Goal: Navigation & Orientation: Find specific page/section

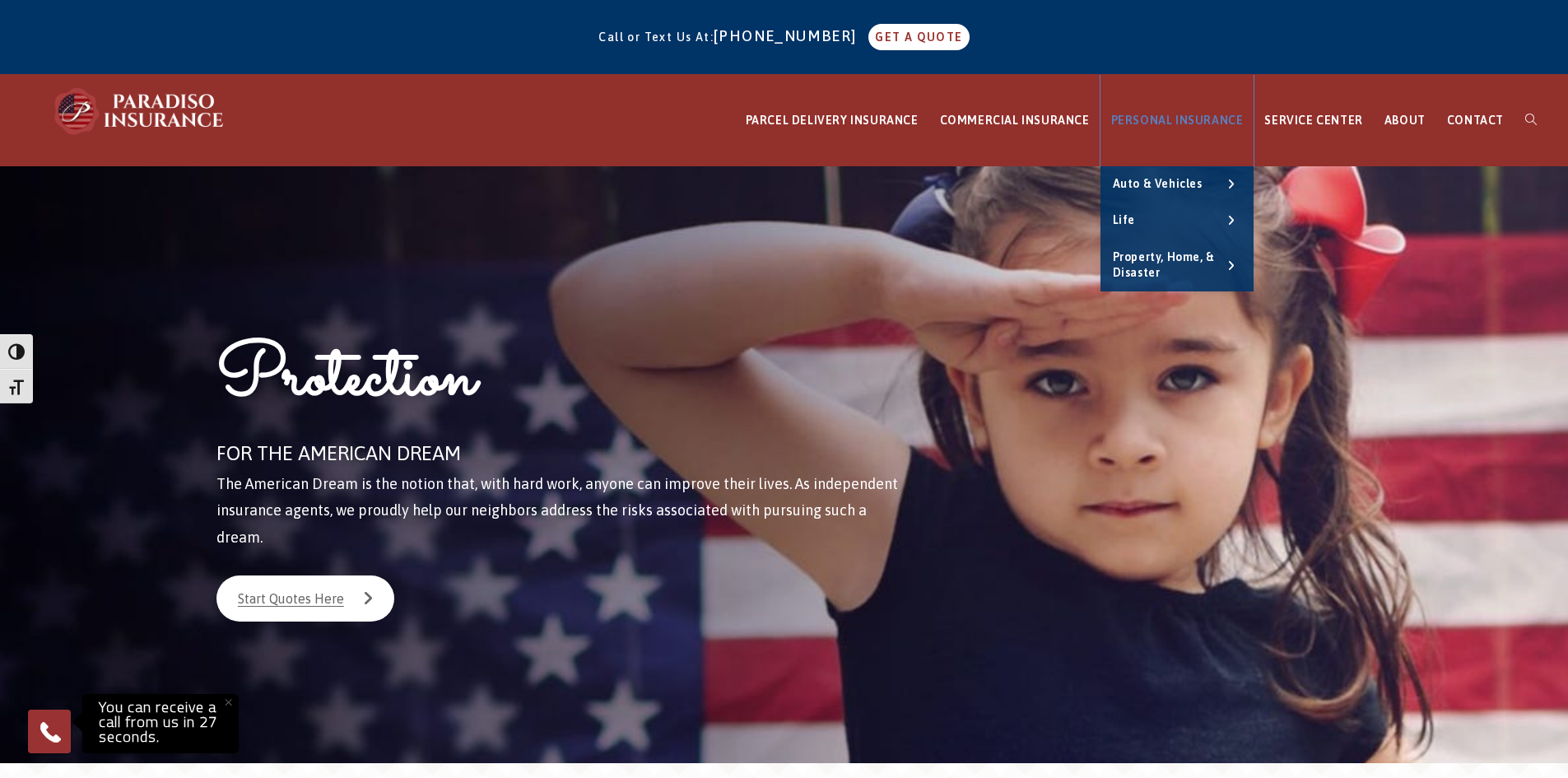
click at [1204, 117] on span "PERSONAL INSURANCE" at bounding box center [1176, 119] width 132 height 13
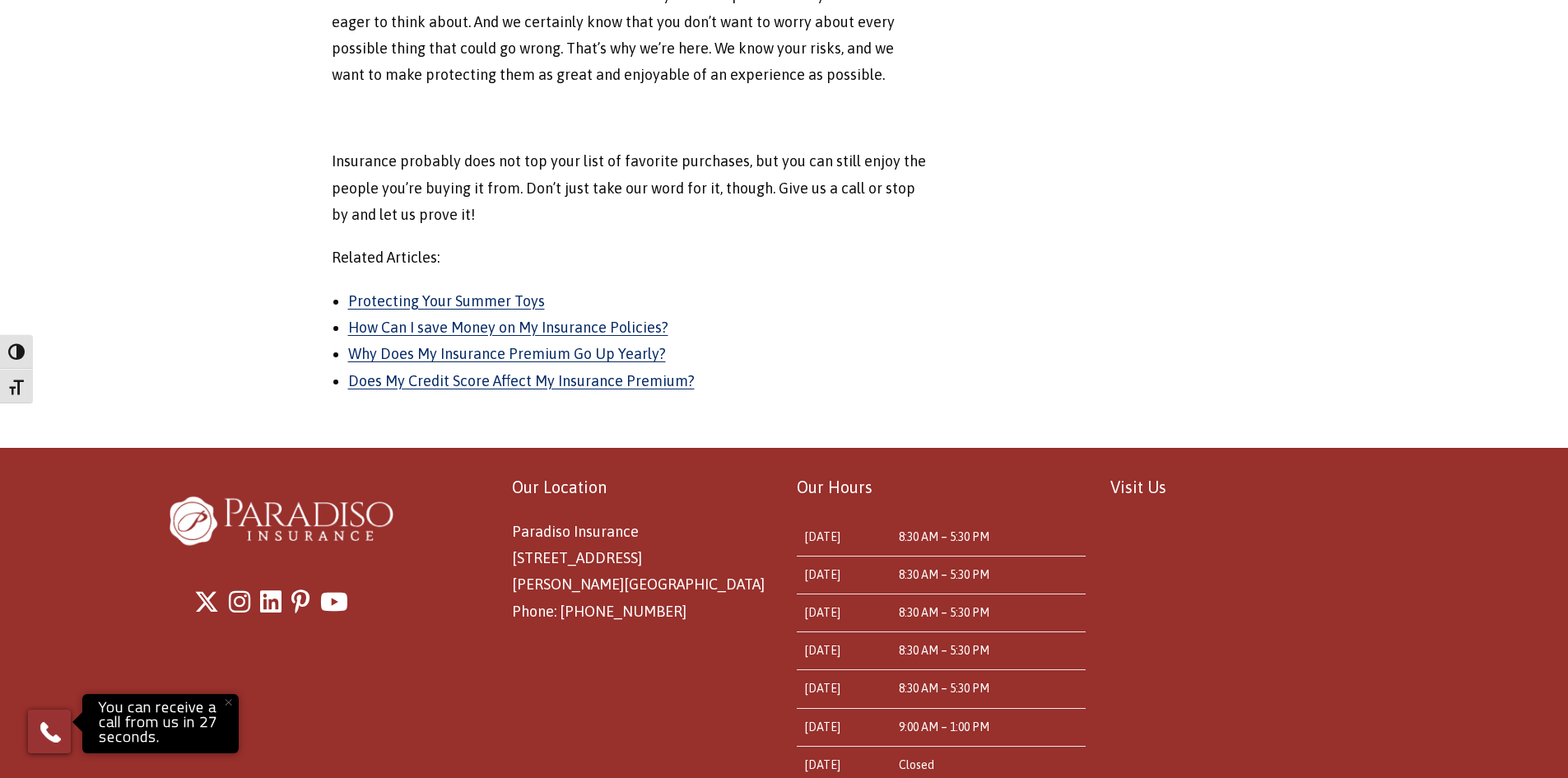
scroll to position [1984, 0]
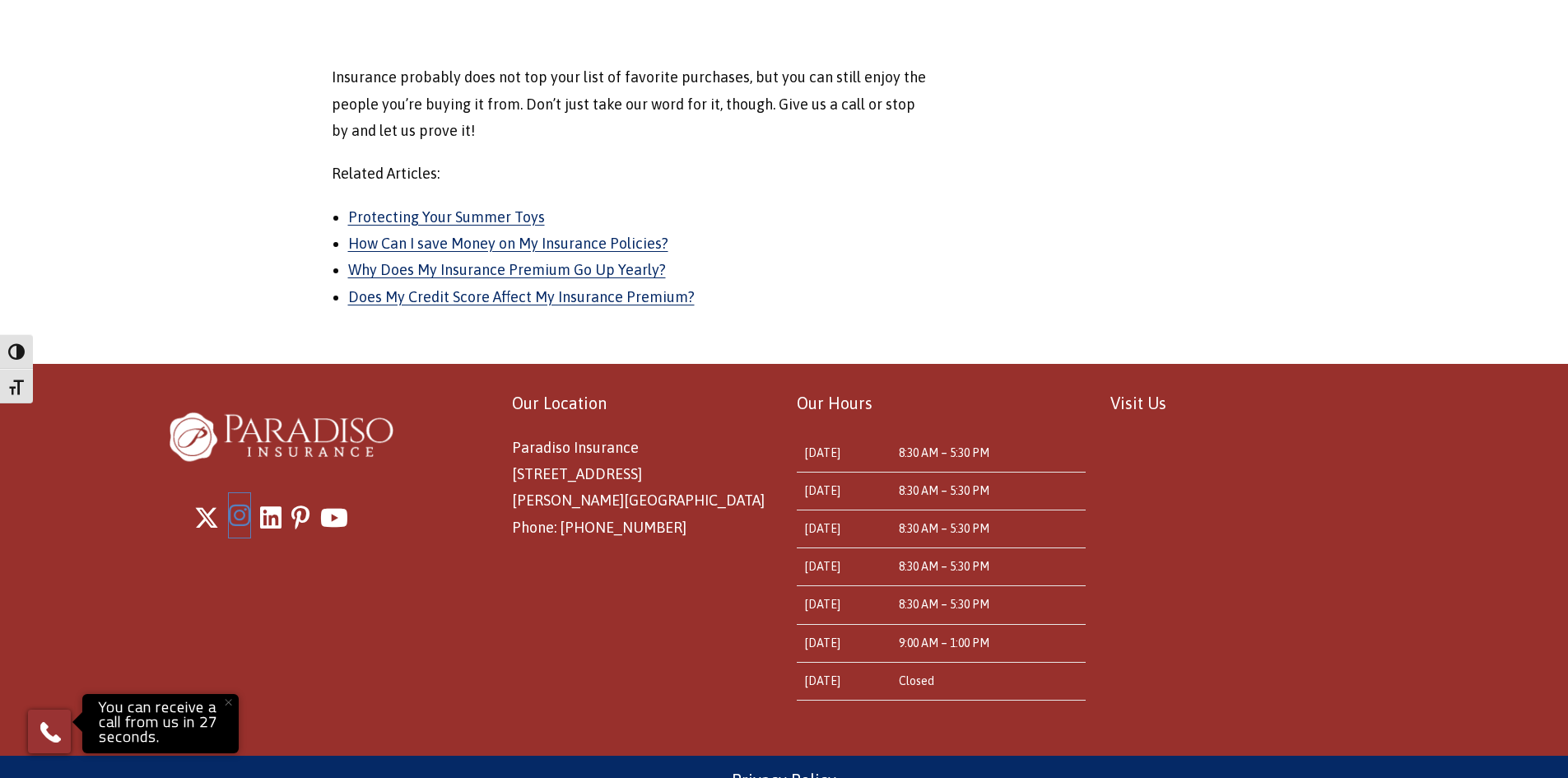
click at [238, 502] on icon "Instagram" at bounding box center [239, 514] width 21 height 25
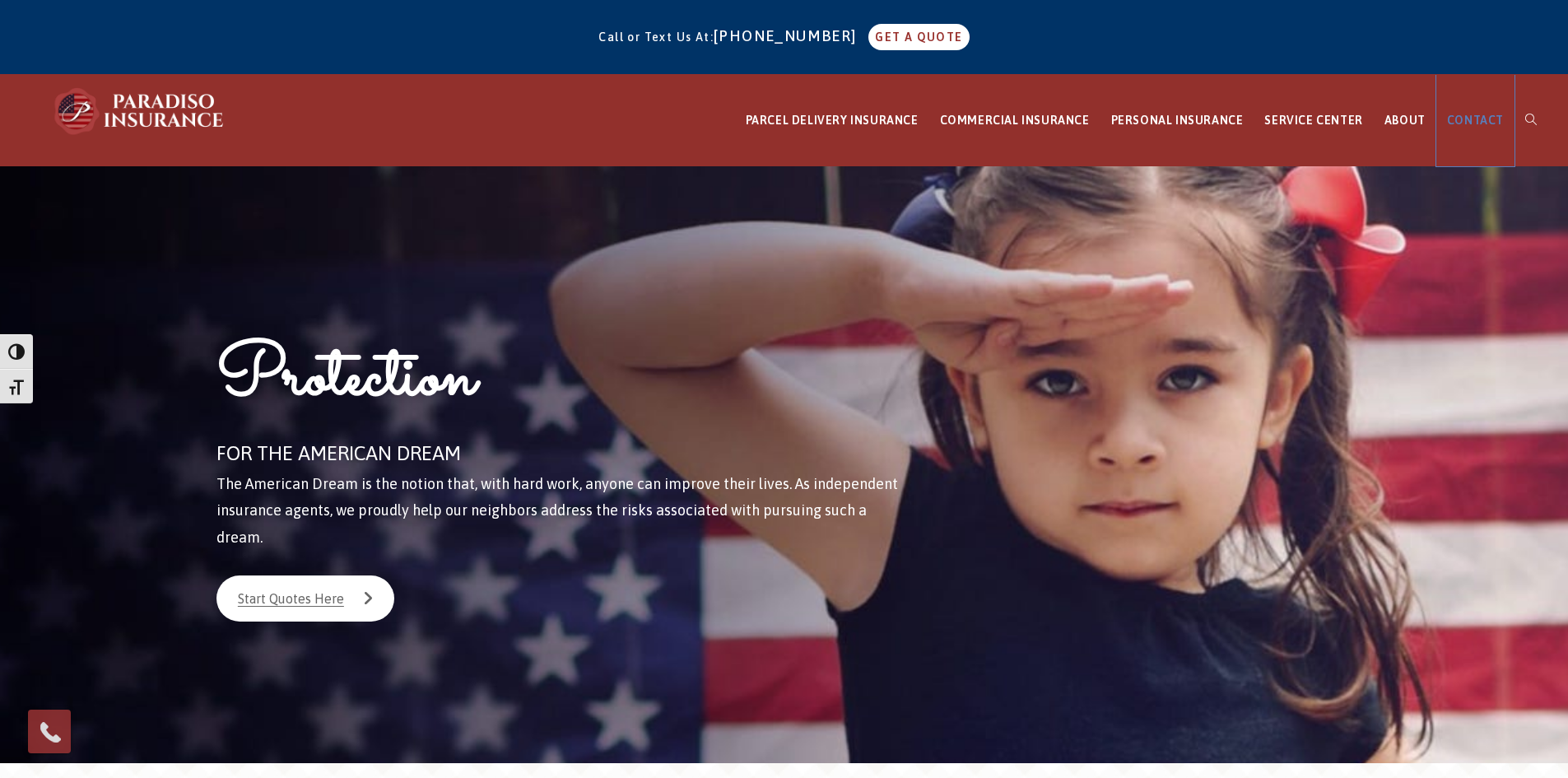
click at [1490, 119] on span "CONTACT" at bounding box center [1475, 119] width 57 height 13
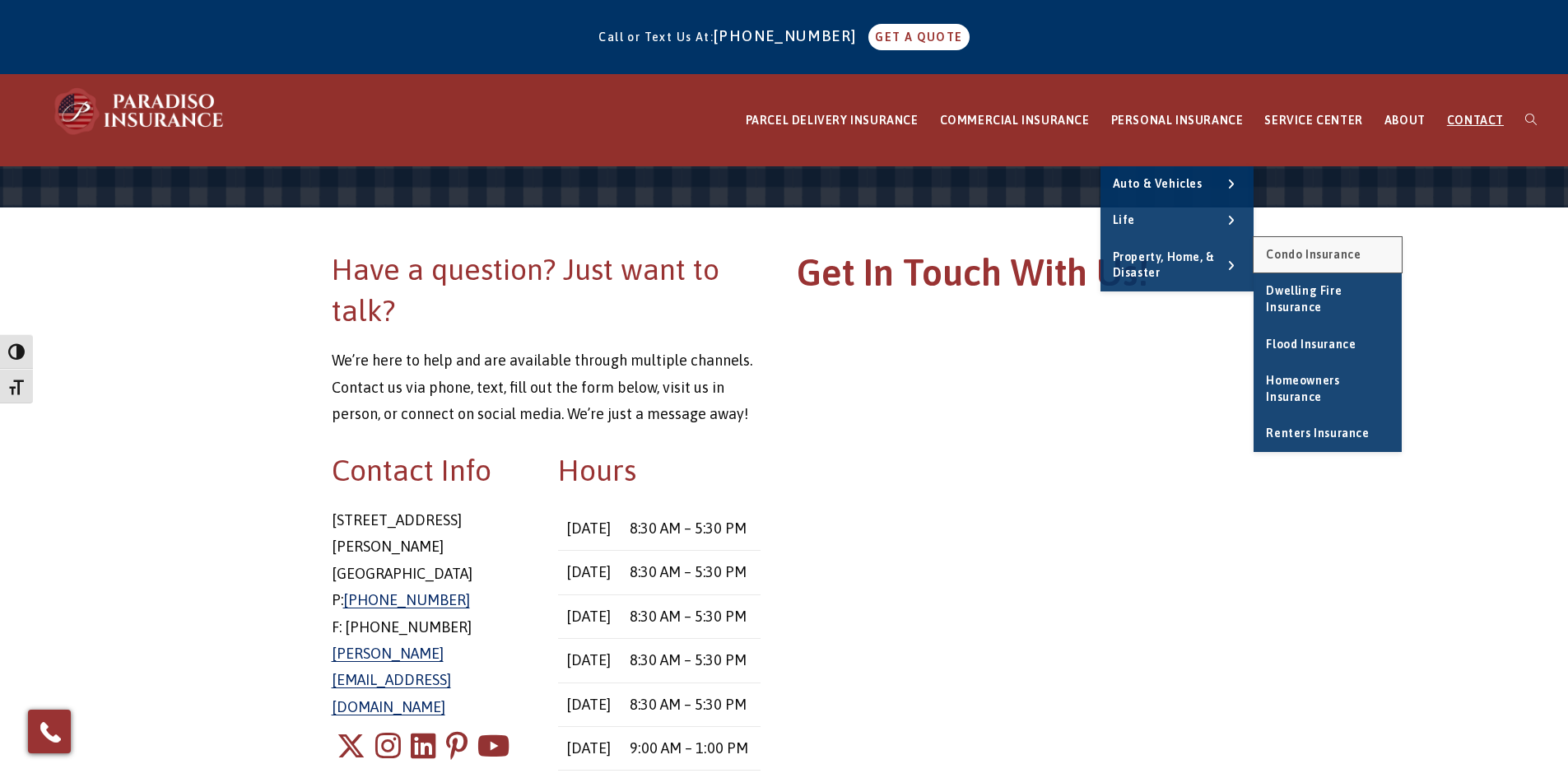
click at [1331, 258] on span "Condo Insurance" at bounding box center [1313, 253] width 95 height 13
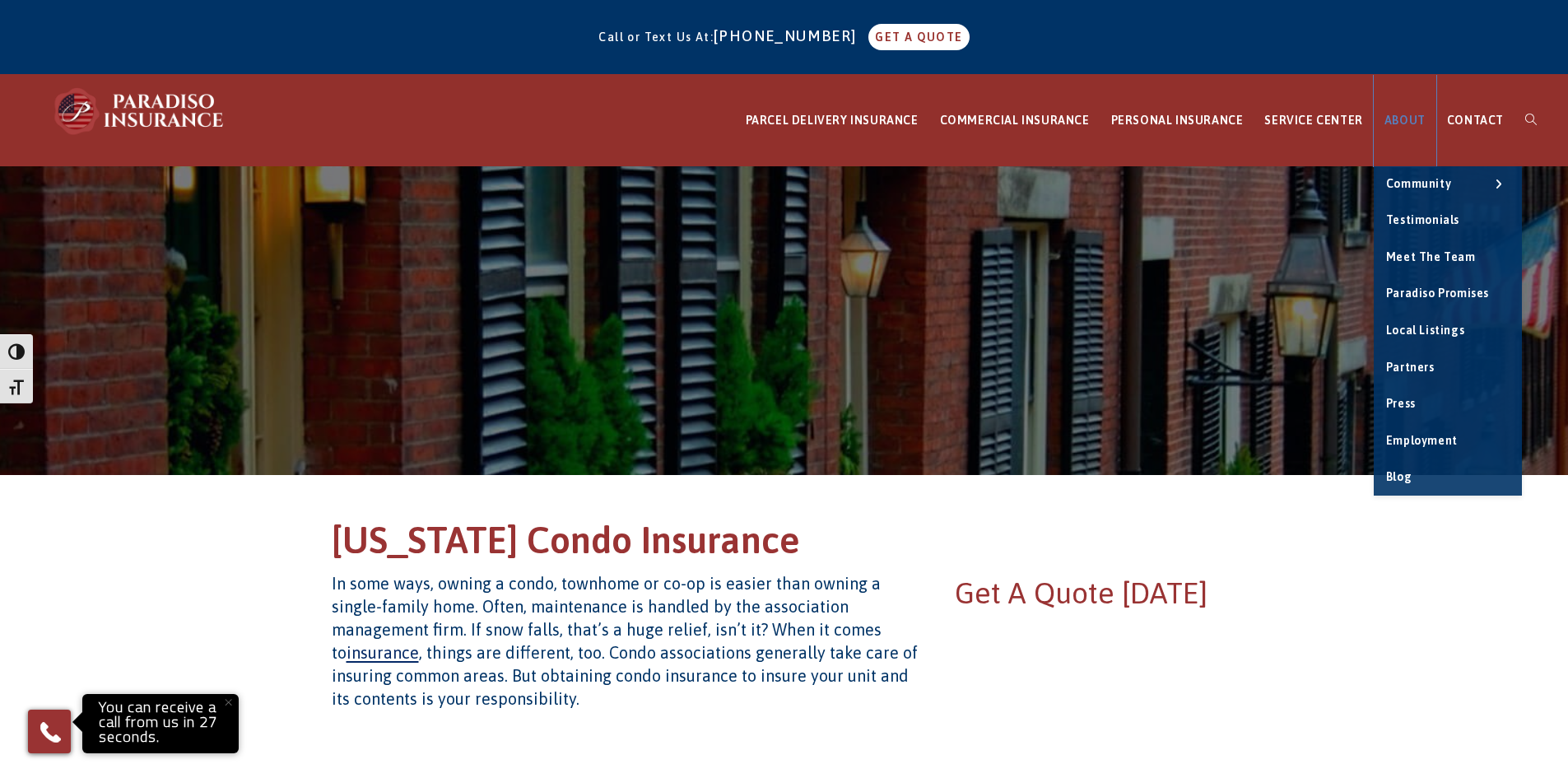
click at [1420, 113] on span "ABOUT" at bounding box center [1405, 119] width 41 height 13
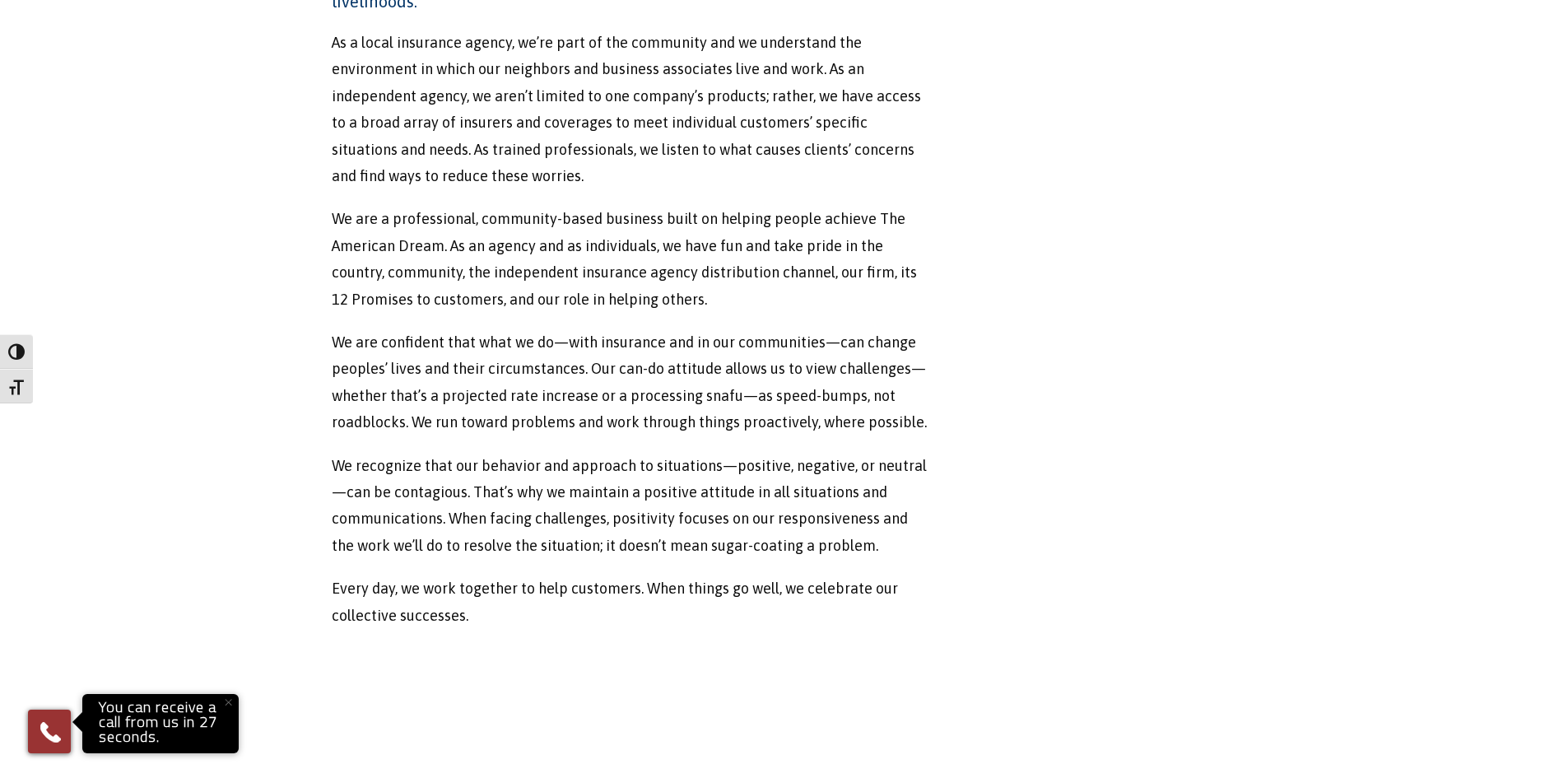
scroll to position [494, 0]
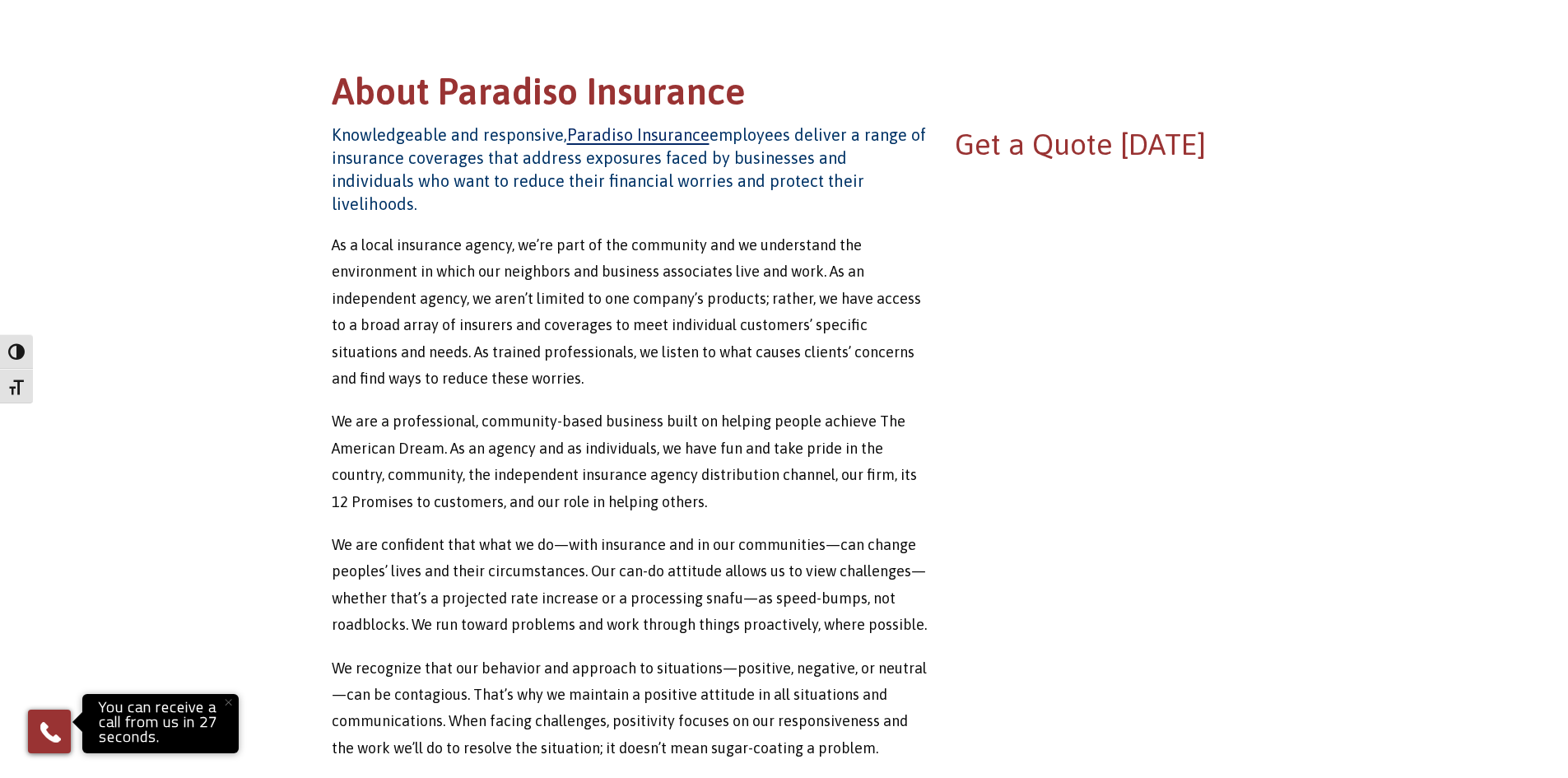
drag, startPoint x: 420, startPoint y: 90, endPoint x: 160, endPoint y: 231, distance: 295.8
click at [160, 231] on main "About Paradiso Insurance Knowledgeable and responsive, Paradiso Insurance emplo…" at bounding box center [784, 418] width 1568 height 1491
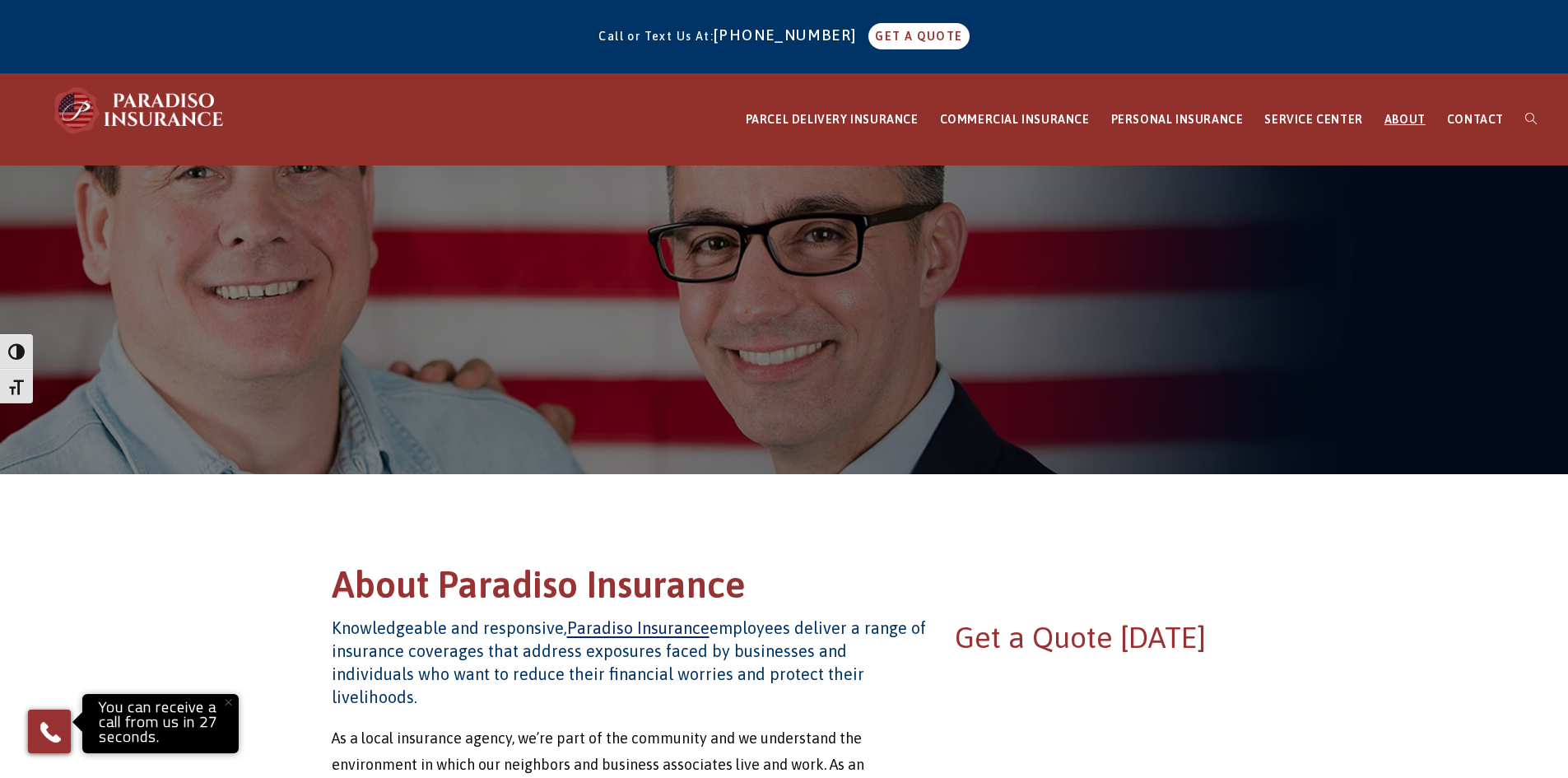
scroll to position [0, 0]
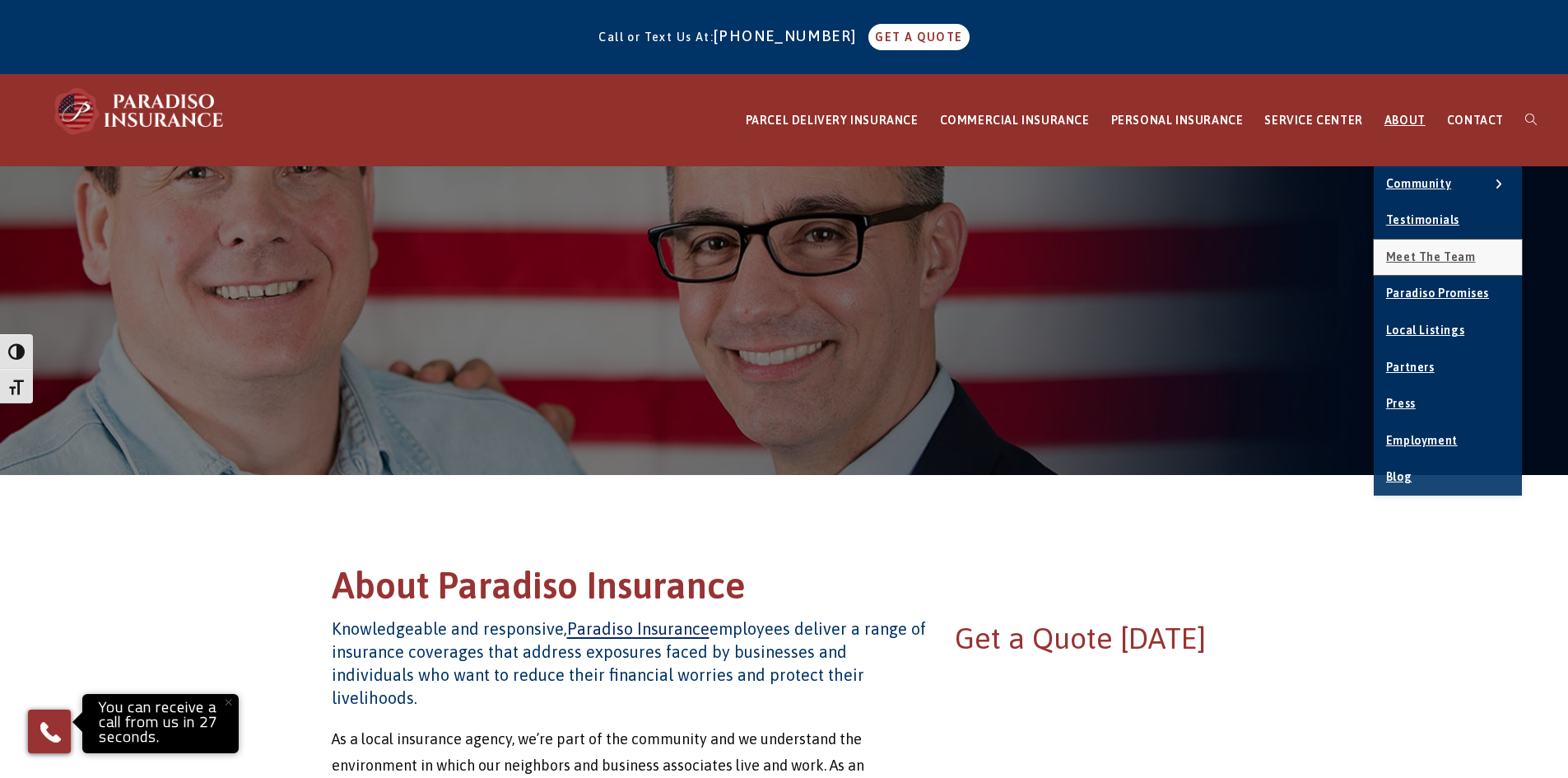
click at [1455, 255] on span "Meet the Team" at bounding box center [1431, 256] width 90 height 13
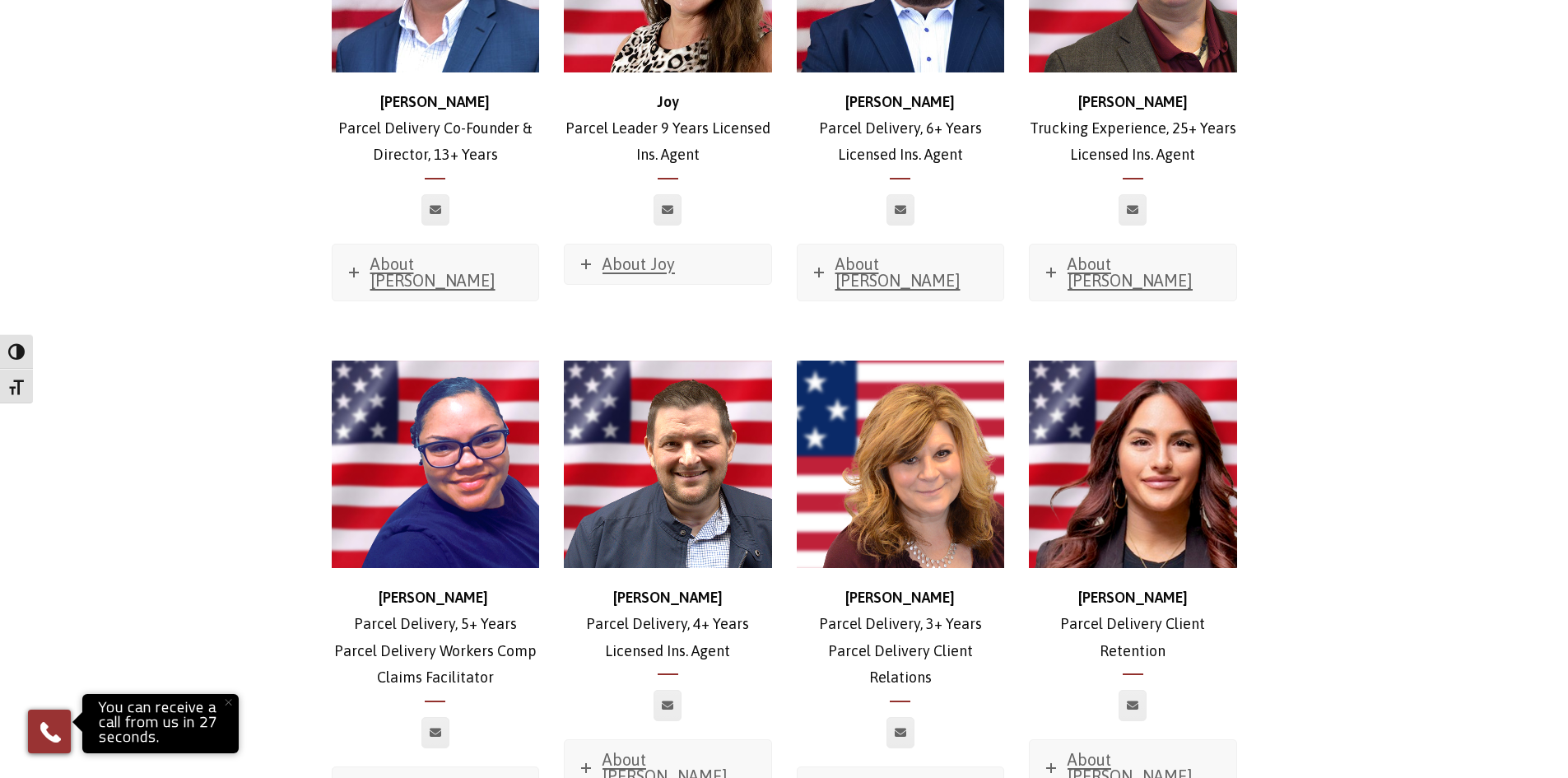
scroll to position [2963, 0]
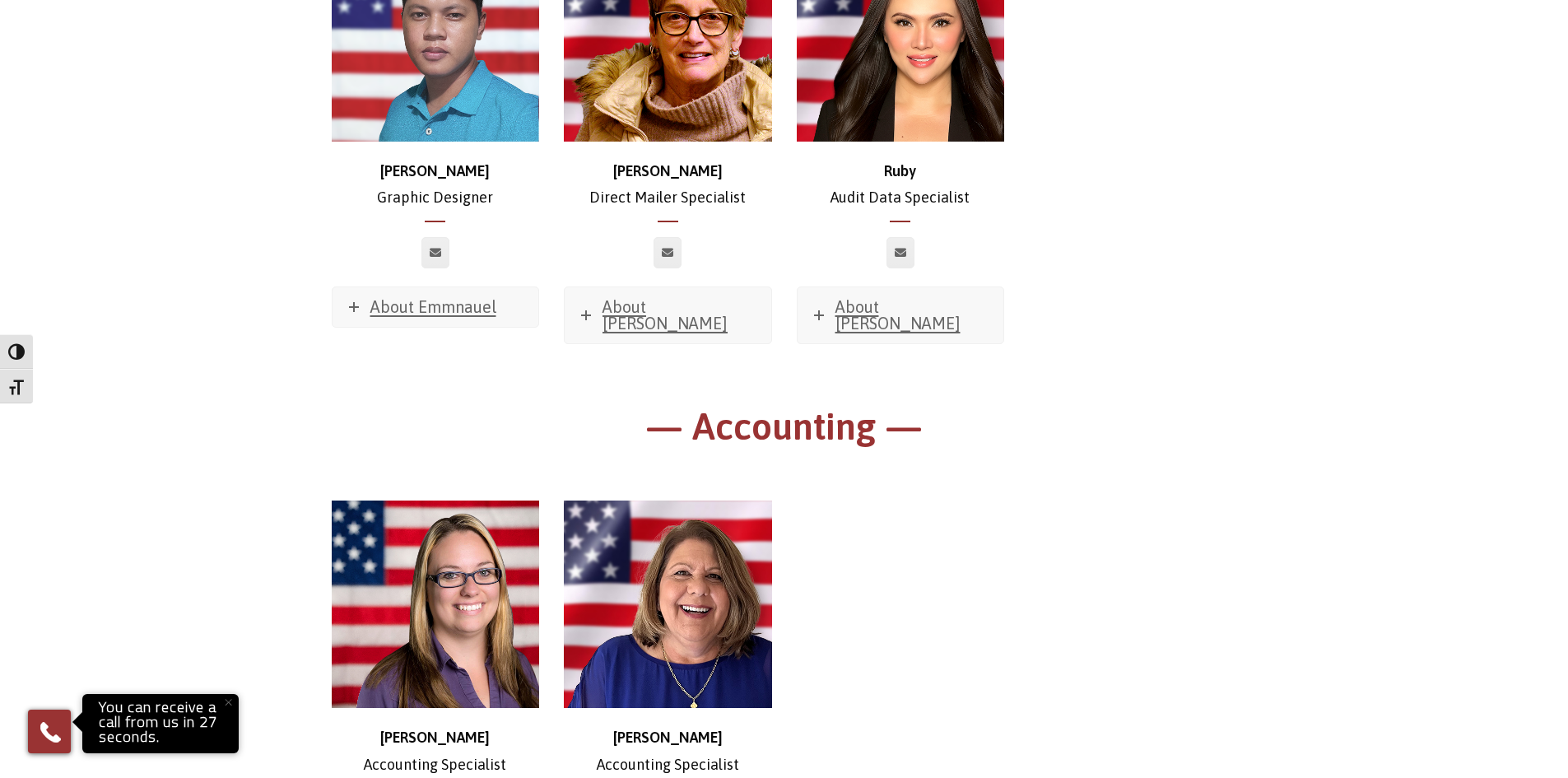
scroll to position [8971, 0]
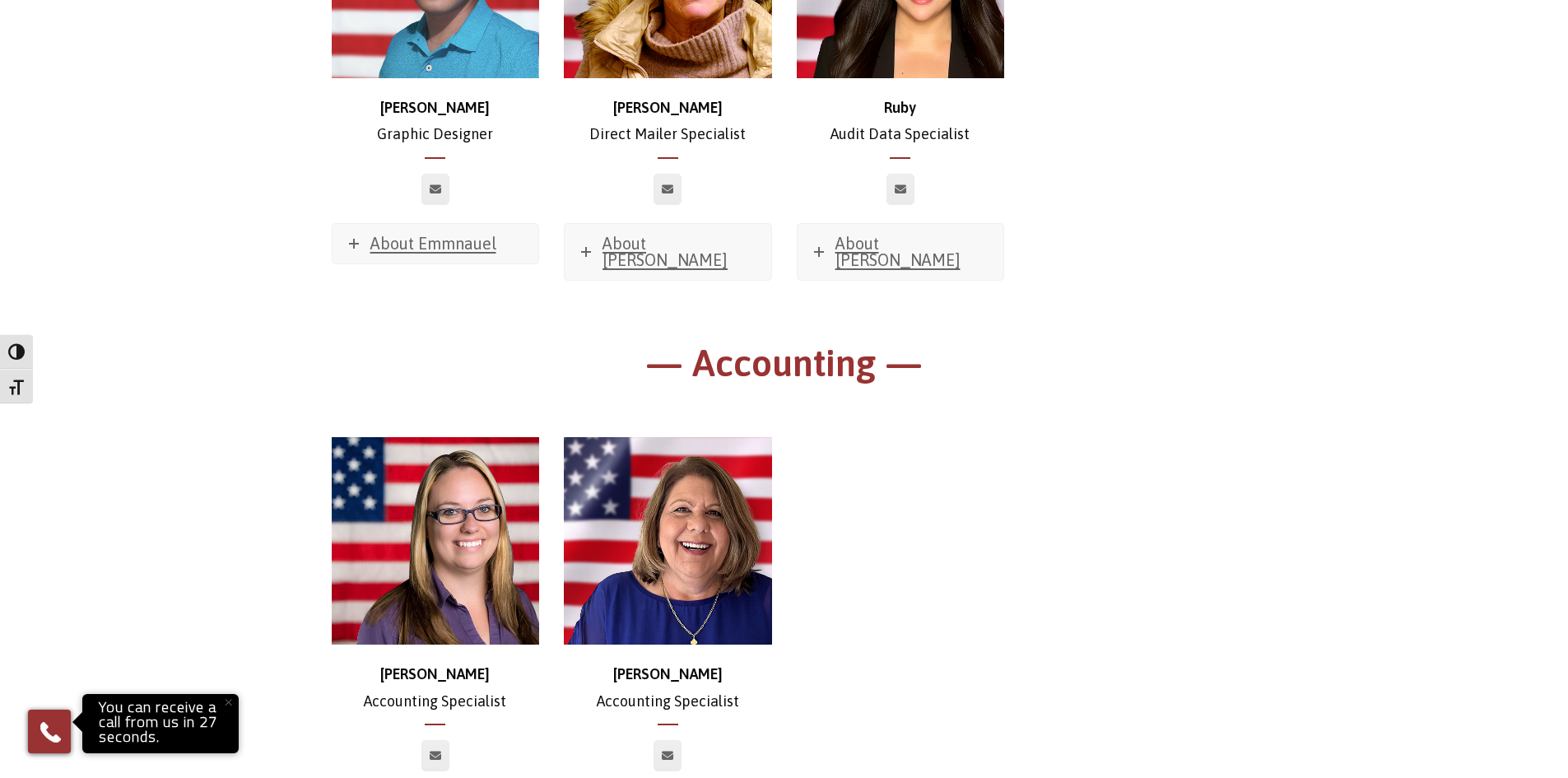
drag, startPoint x: 1246, startPoint y: 595, endPoint x: 1156, endPoint y: 350, distance: 261.0
